Goal: Check status: Check status

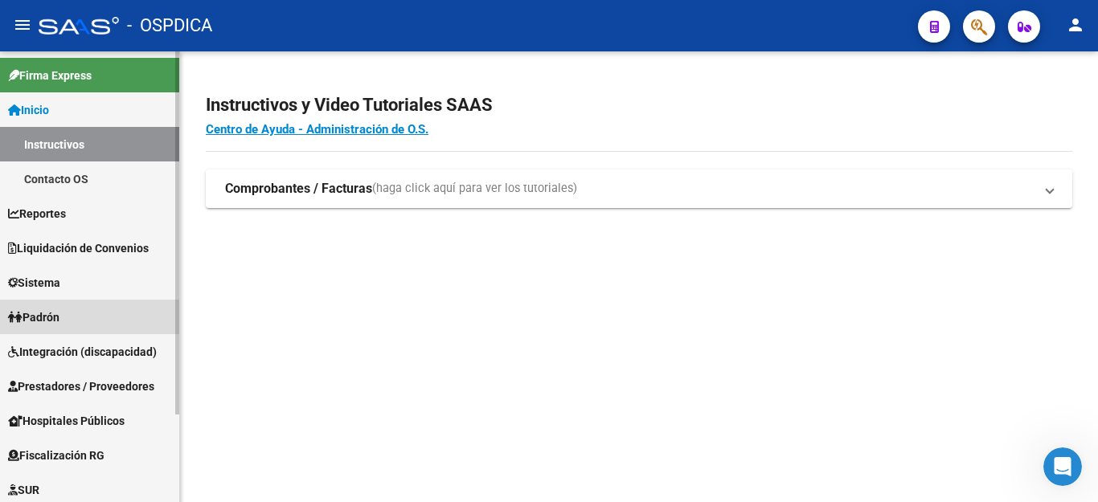
click at [59, 313] on span "Padrón" at bounding box center [33, 318] width 51 height 18
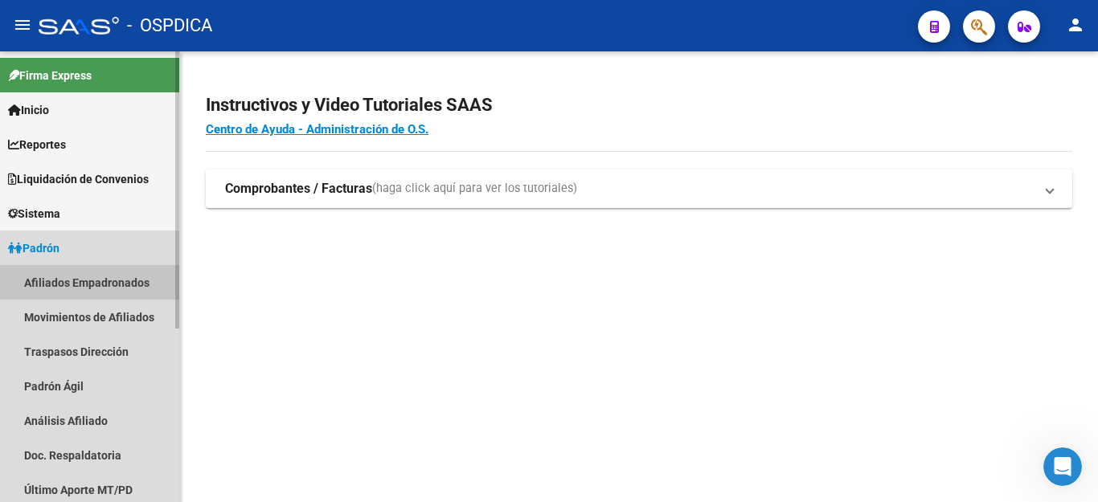
click at [107, 279] on link "Afiliados Empadronados" at bounding box center [89, 282] width 179 height 35
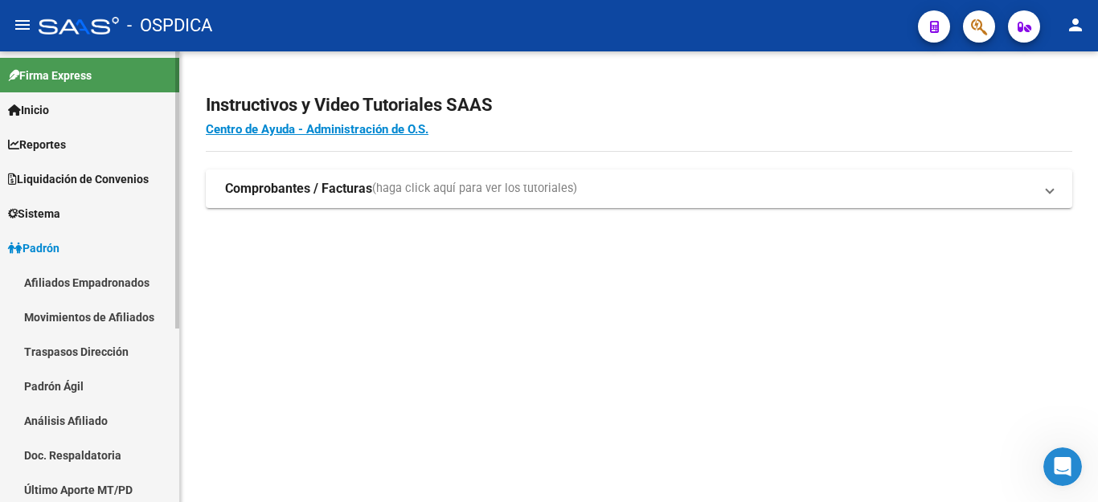
click at [107, 317] on link "Movimientos de Afiliados" at bounding box center [89, 317] width 179 height 35
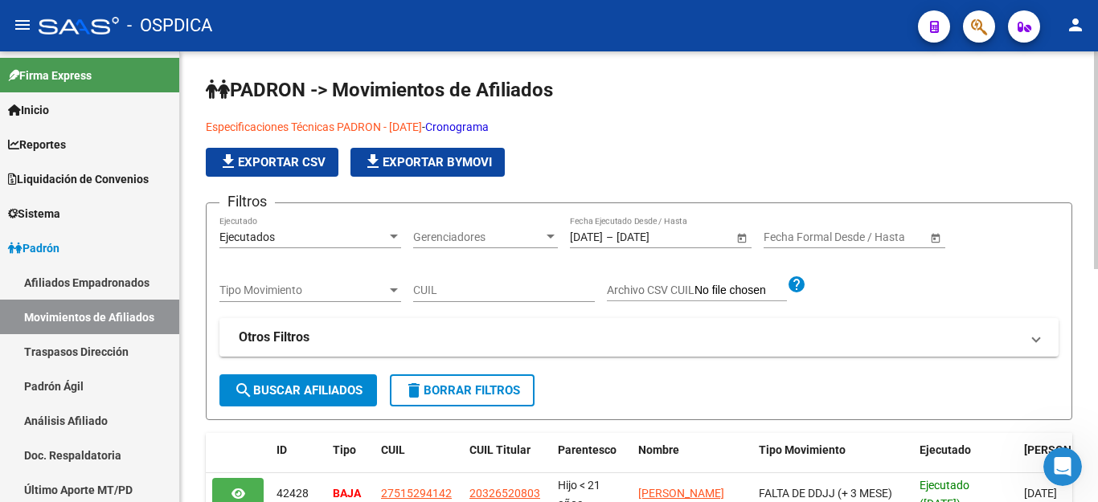
click at [429, 291] on input "CUIL" at bounding box center [504, 291] width 182 height 14
paste input "27568033332"
click at [317, 386] on span "search Buscar Afiliados" at bounding box center [298, 390] width 129 height 14
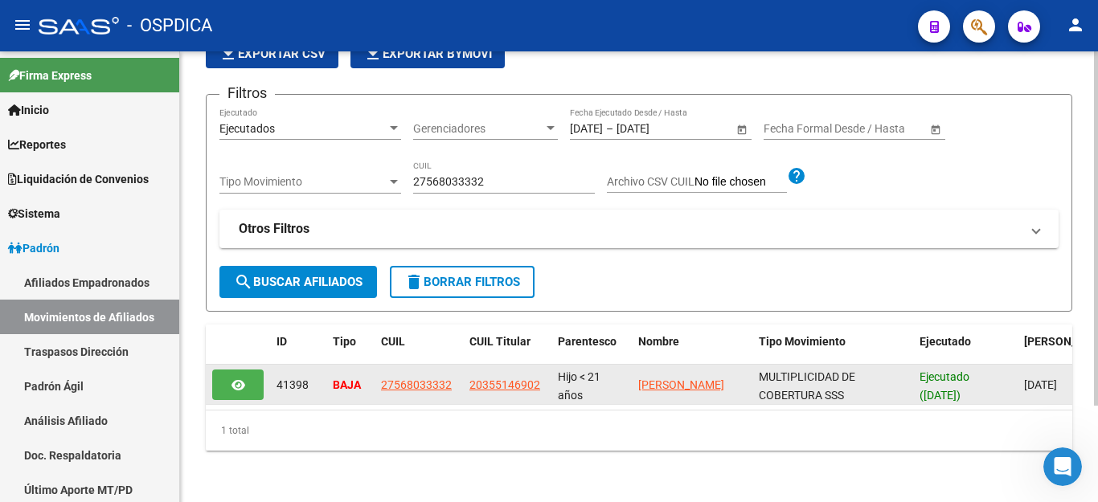
click at [240, 379] on icon "button" at bounding box center [238, 385] width 14 height 12
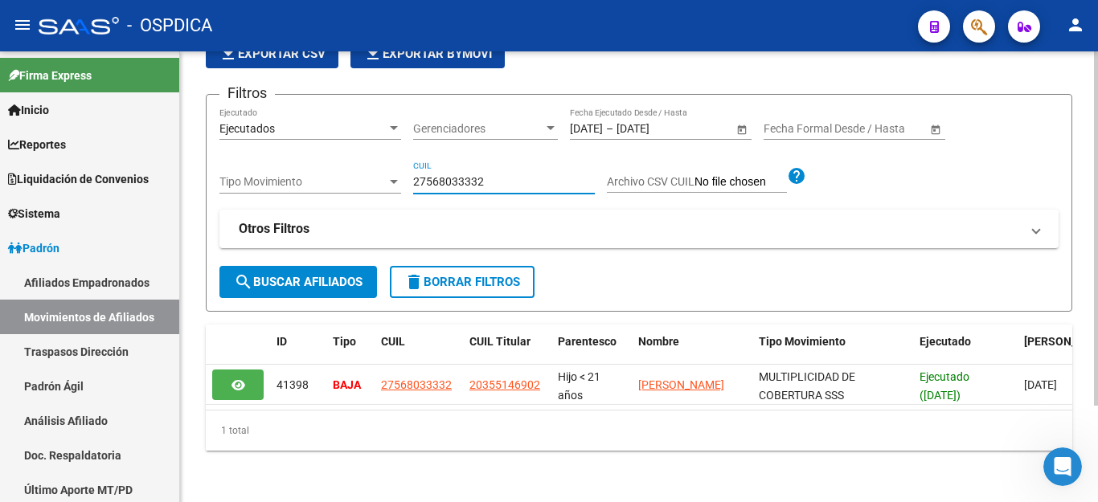
drag, startPoint x: 501, startPoint y: 174, endPoint x: 415, endPoint y: 170, distance: 86.8
click at [415, 175] on input "27568033332" at bounding box center [504, 182] width 182 height 14
paste input "27555410153"
type input "27555410153"
click at [351, 275] on span "search Buscar Afiliados" at bounding box center [298, 282] width 129 height 14
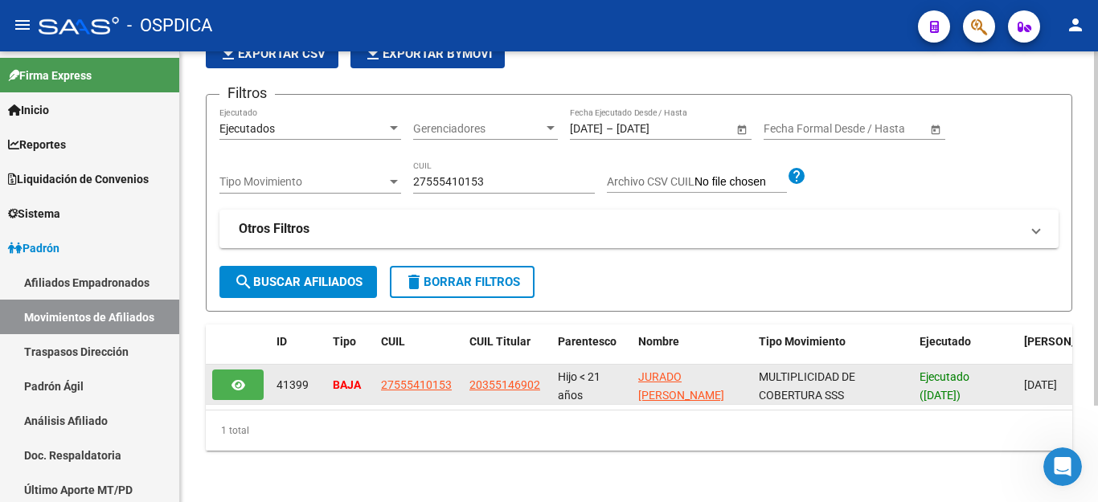
click at [255, 371] on button "button" at bounding box center [237, 385] width 51 height 30
